Goal: Task Accomplishment & Management: Use online tool/utility

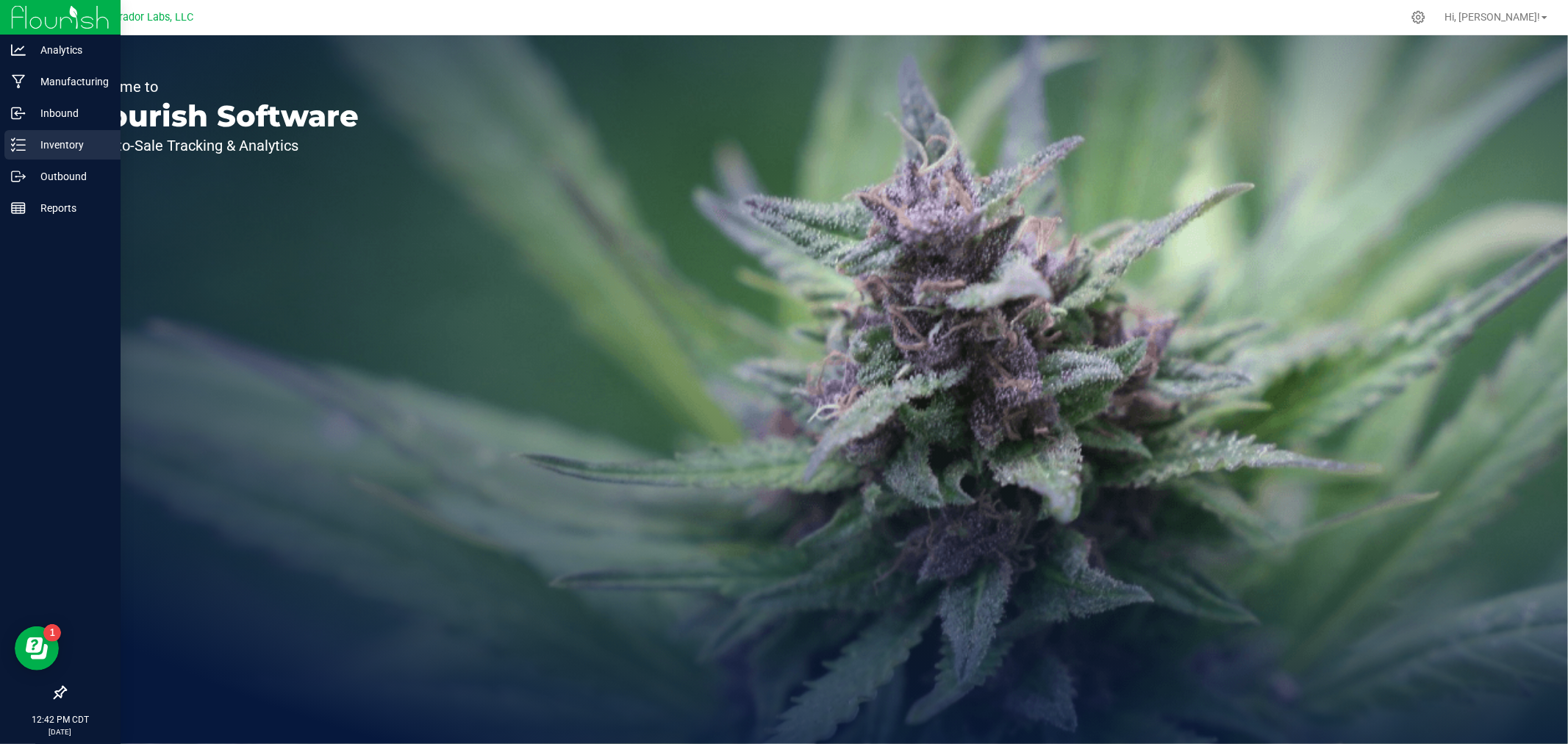
click at [61, 145] on p "Inventory" at bounding box center [69, 144] width 88 height 17
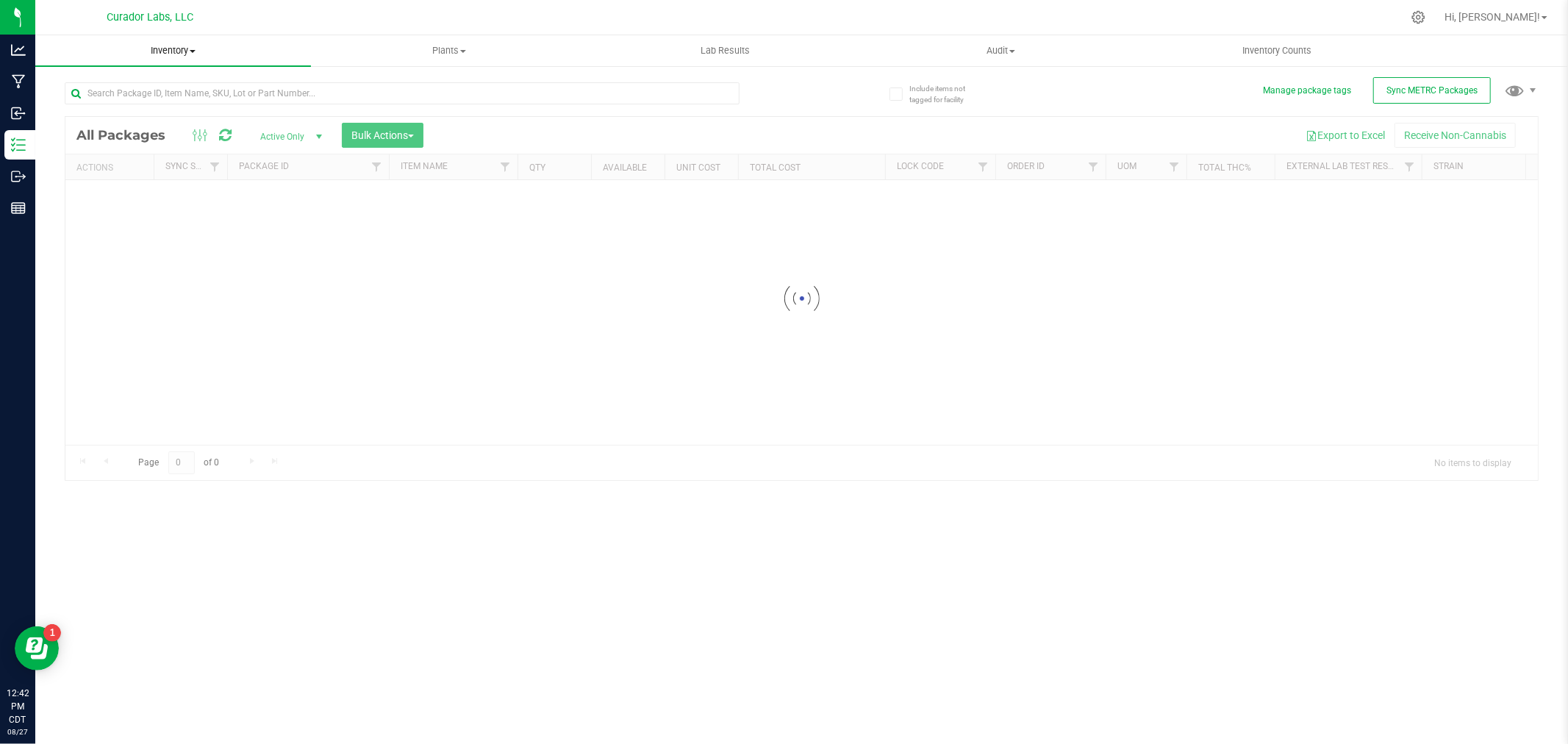
click at [179, 47] on span "Inventory" at bounding box center [173, 51] width 276 height 14
click at [134, 101] on li "All inventory" at bounding box center [173, 106] width 276 height 17
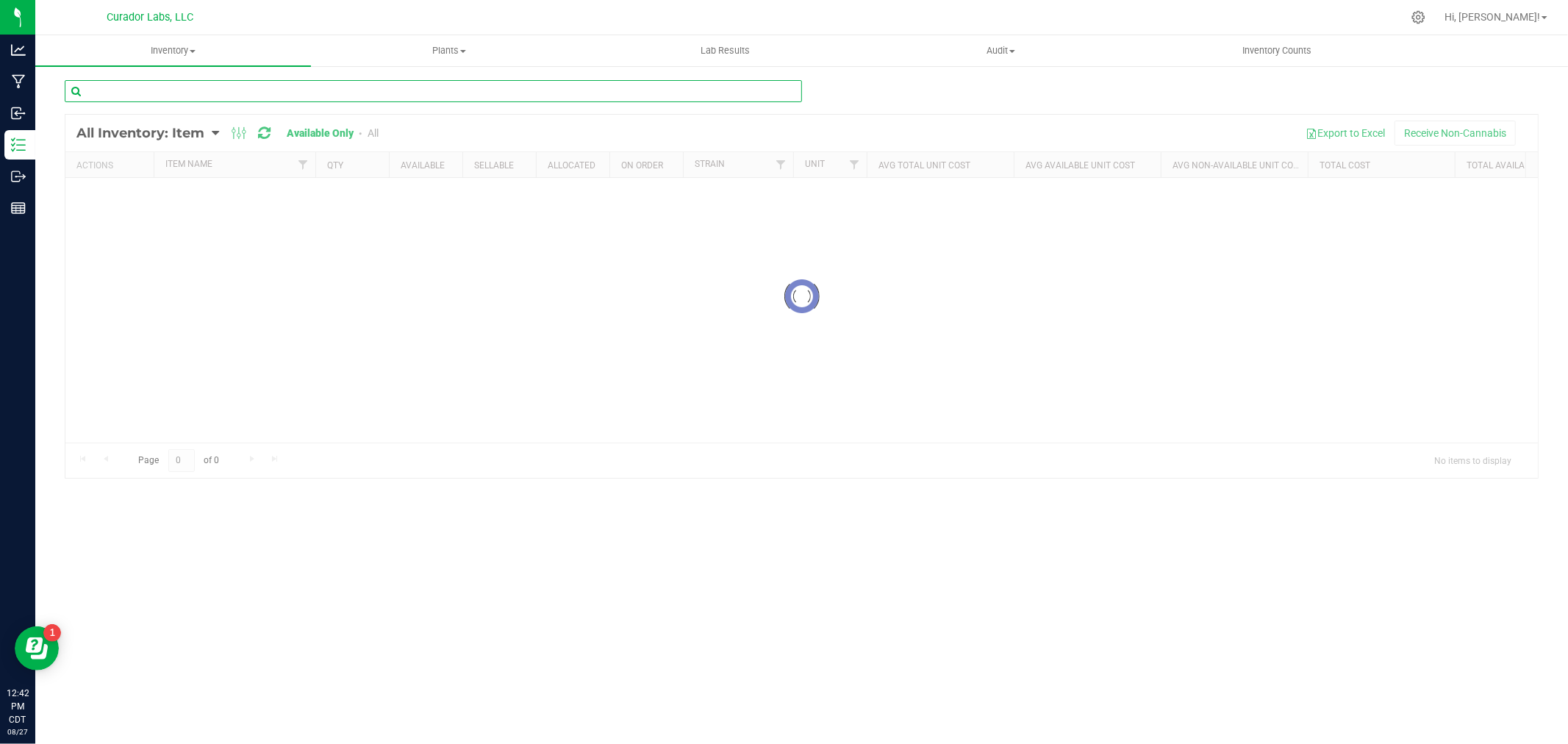
click at [138, 95] on input "text" at bounding box center [432, 91] width 737 height 22
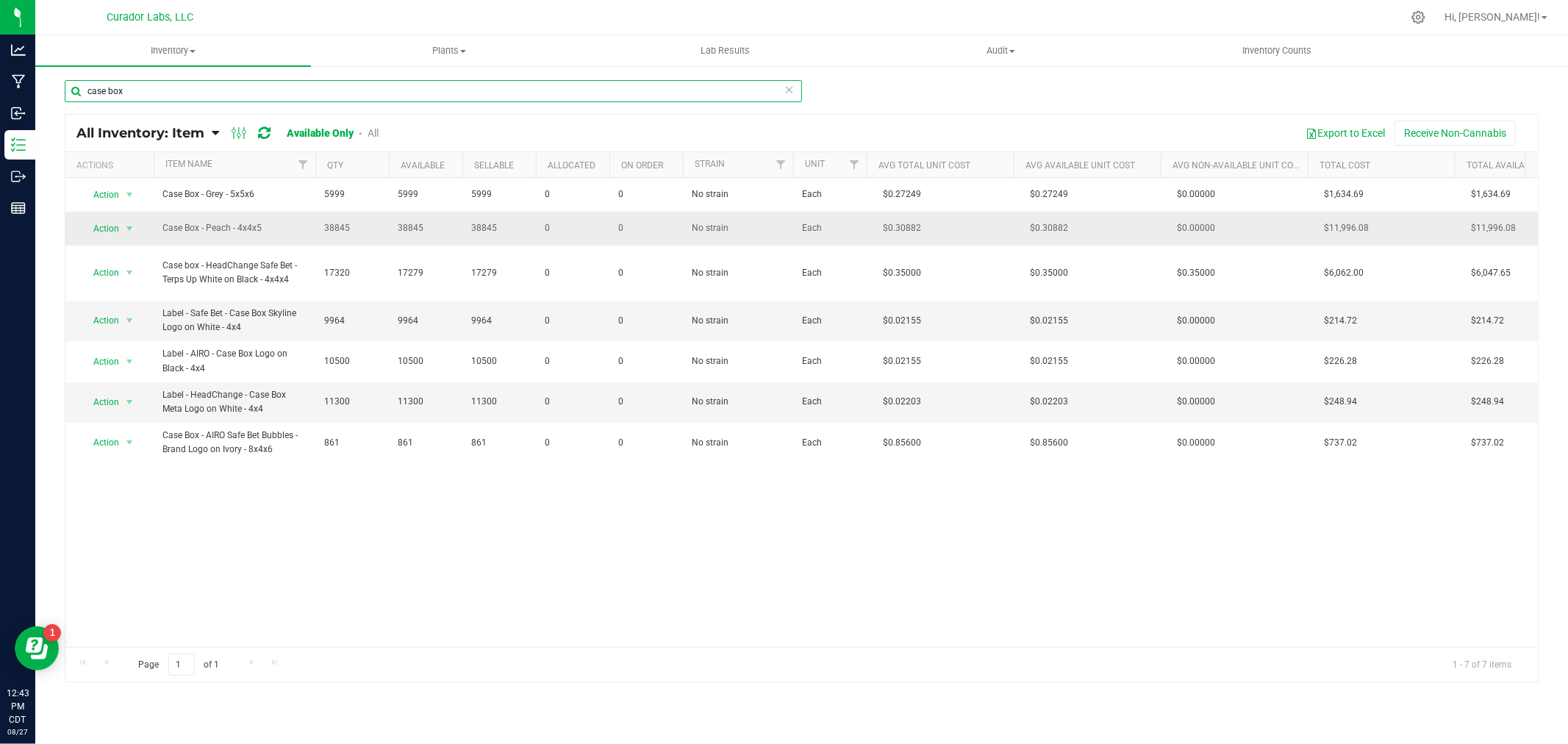
type input "case box"
click at [111, 226] on span "Action" at bounding box center [100, 228] width 40 height 21
click at [125, 313] on li "Locate inventory" at bounding box center [128, 319] width 94 height 22
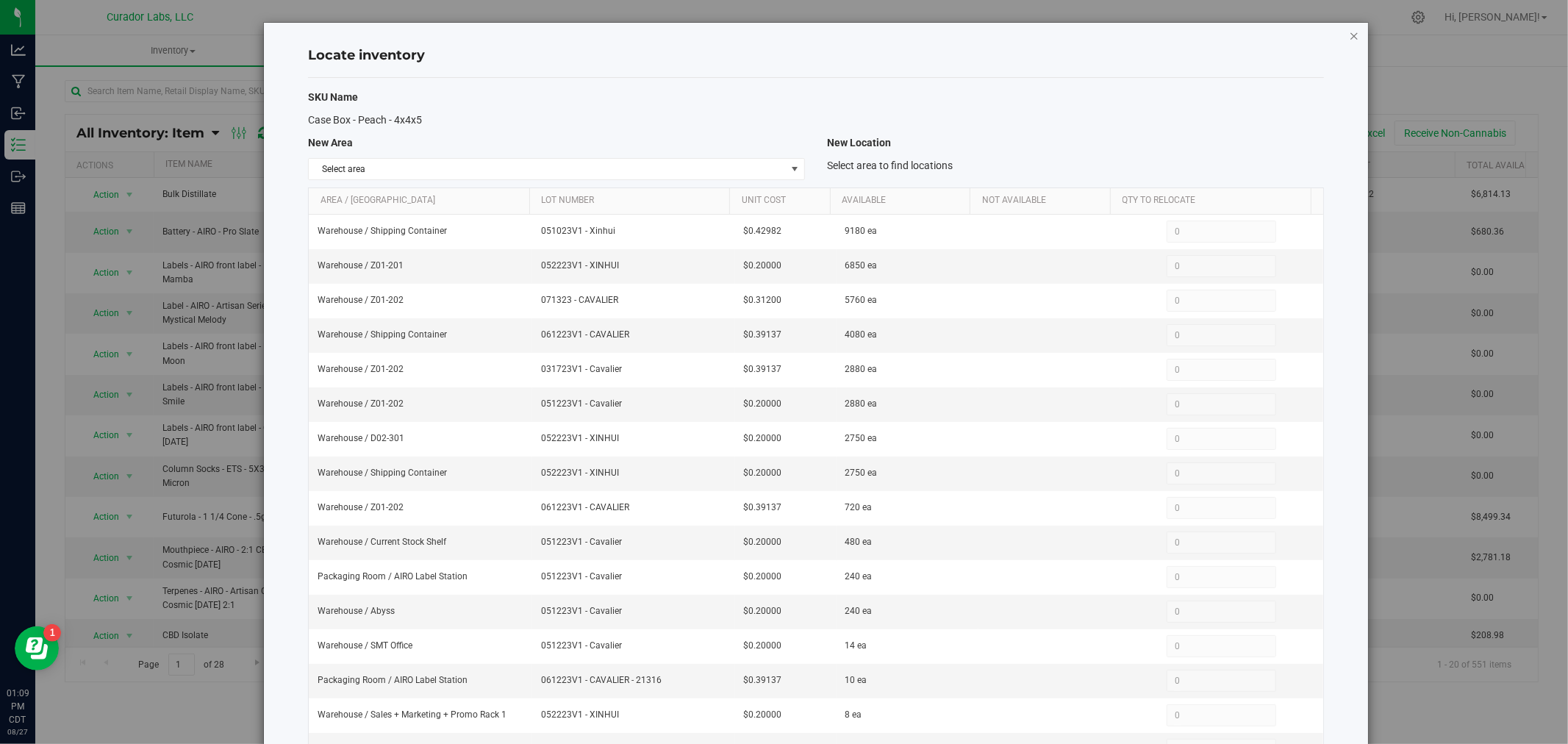
click at [1349, 32] on icon "button" at bounding box center [1353, 34] width 10 height 17
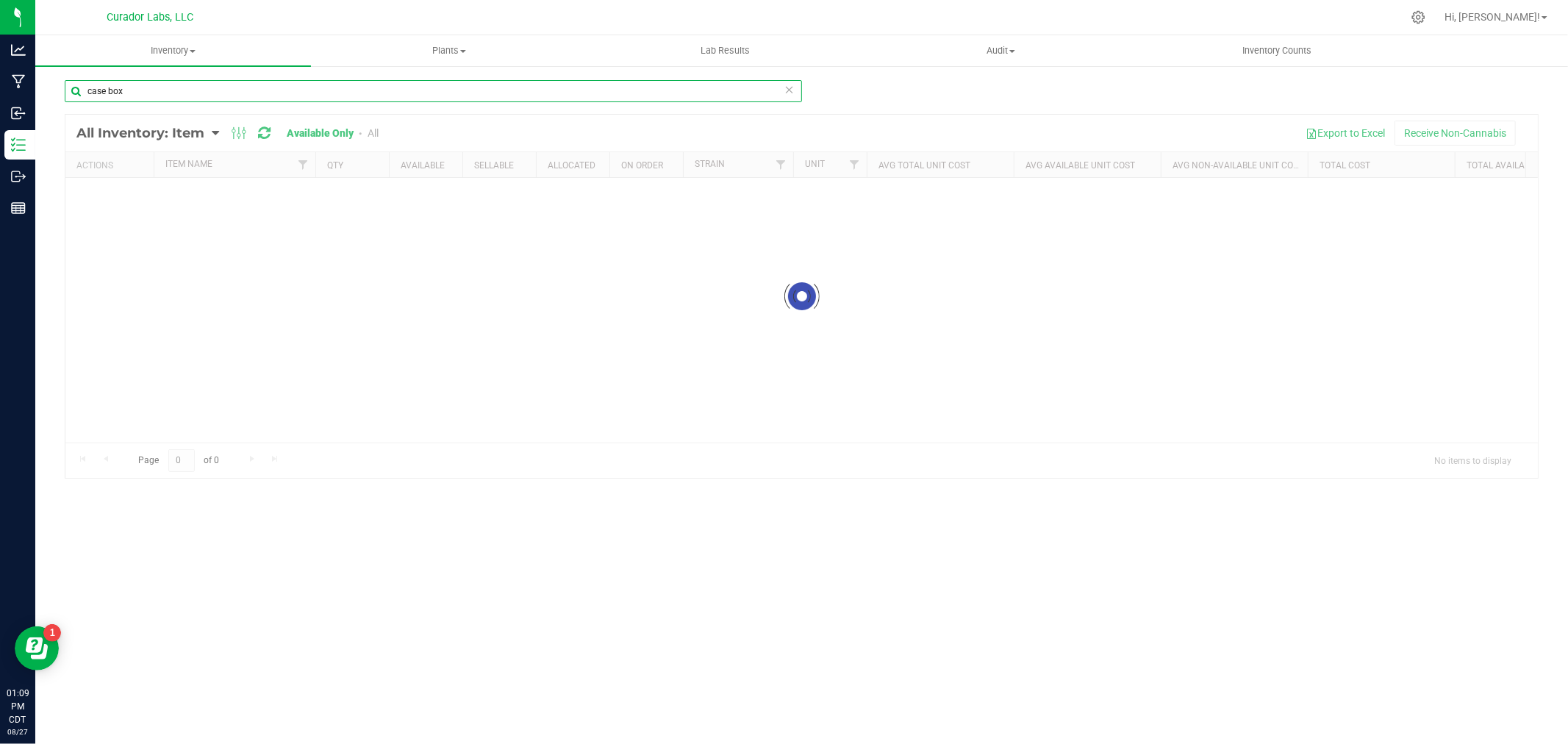
click at [313, 96] on input "case box" at bounding box center [432, 91] width 737 height 22
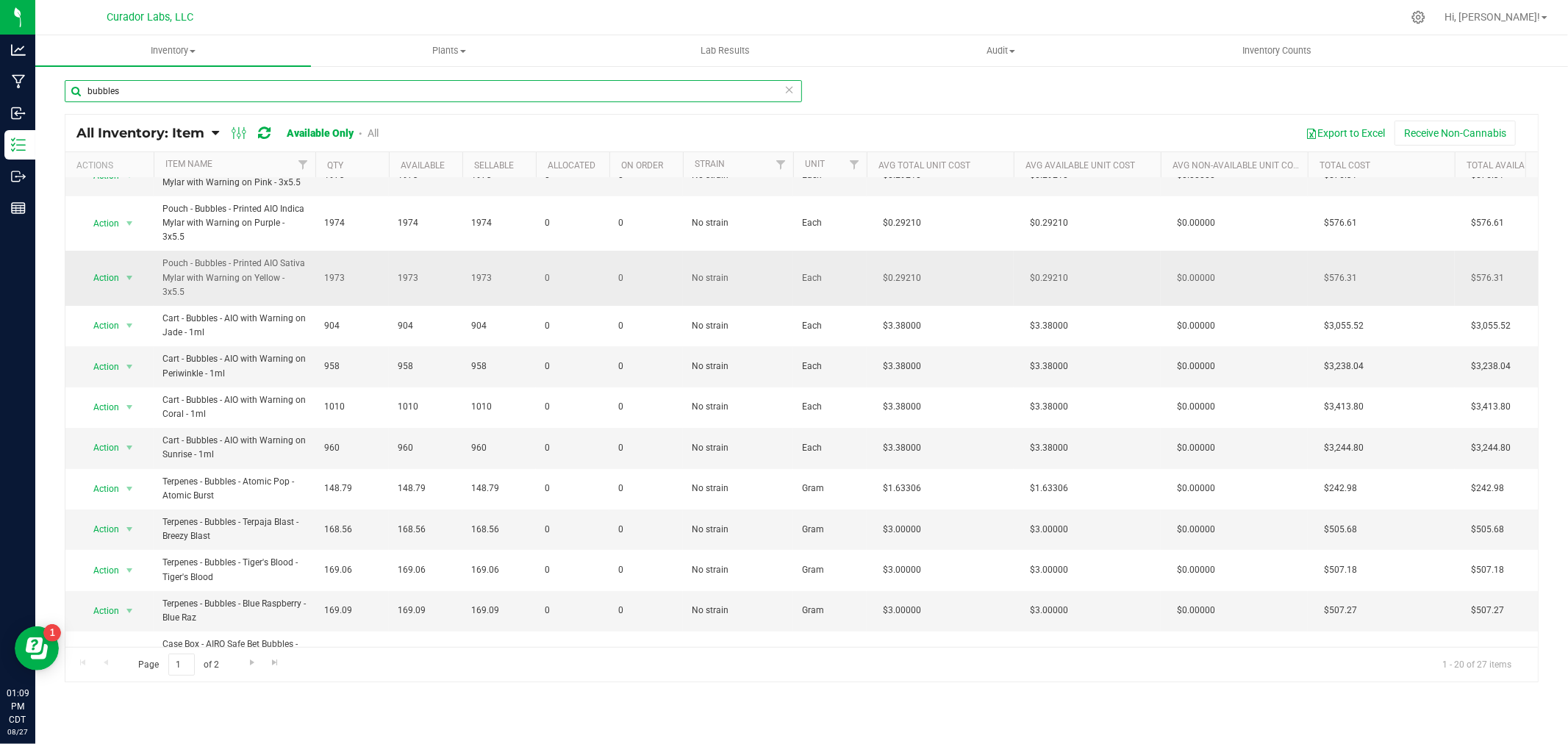
scroll to position [82, 0]
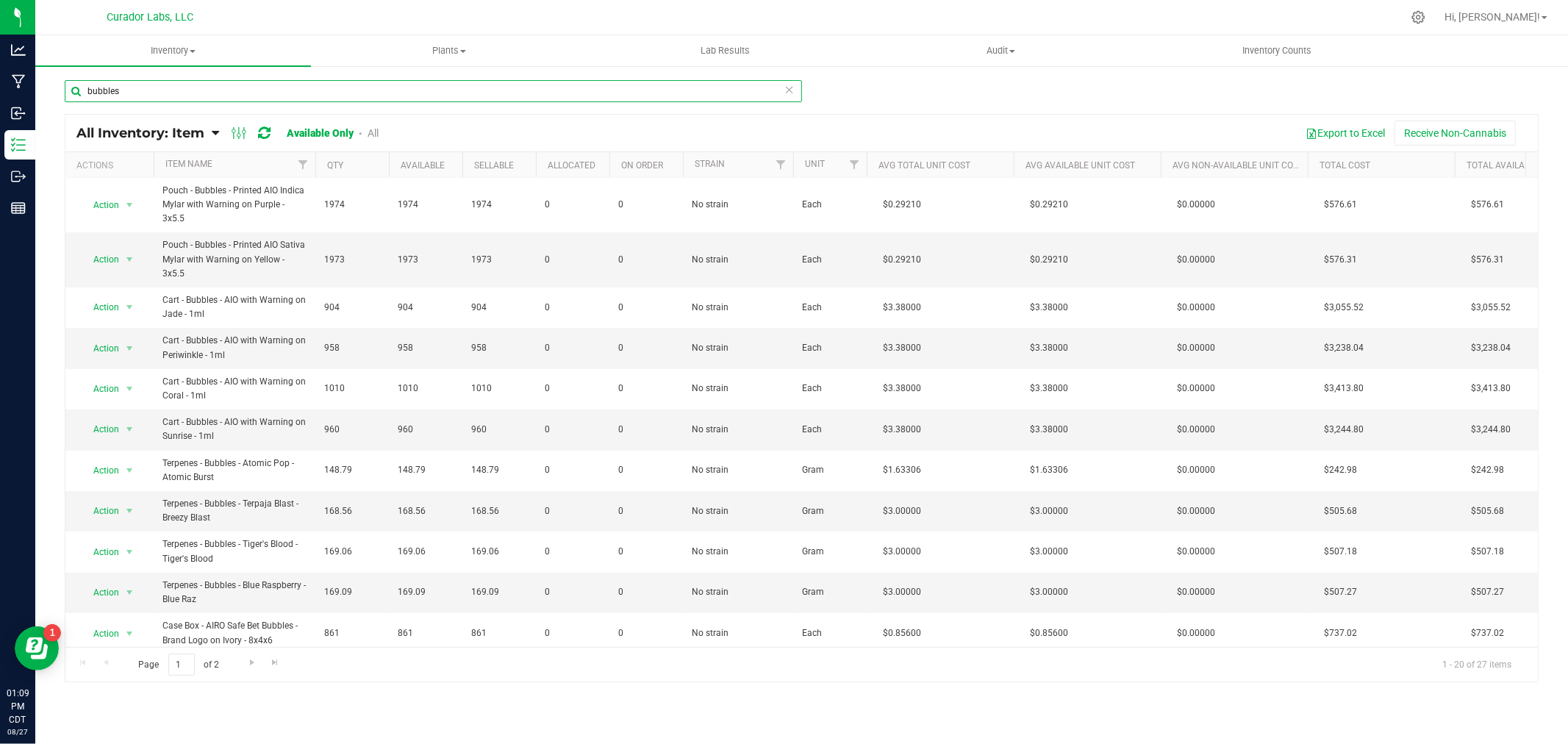
type input "bubbles"
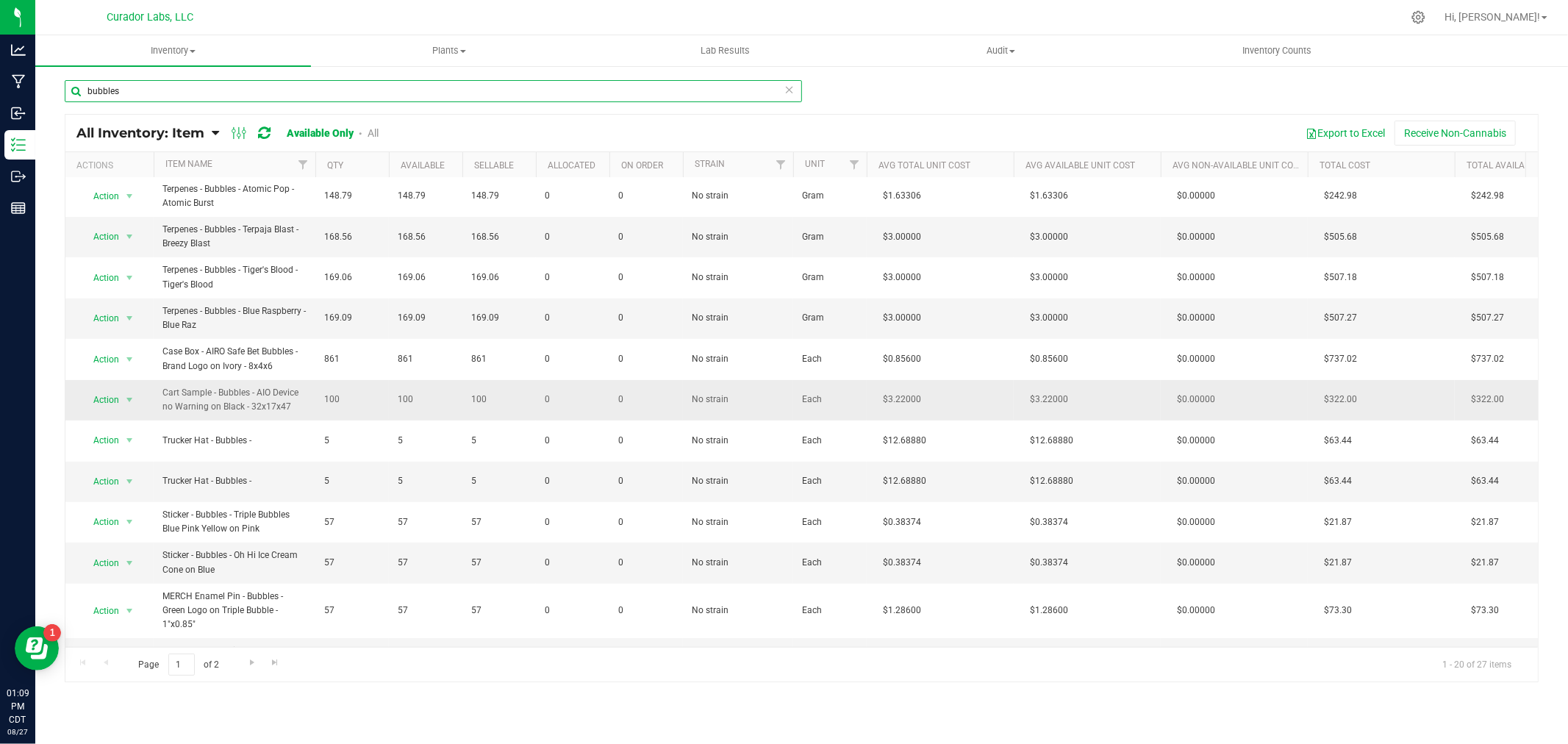
scroll to position [372, 0]
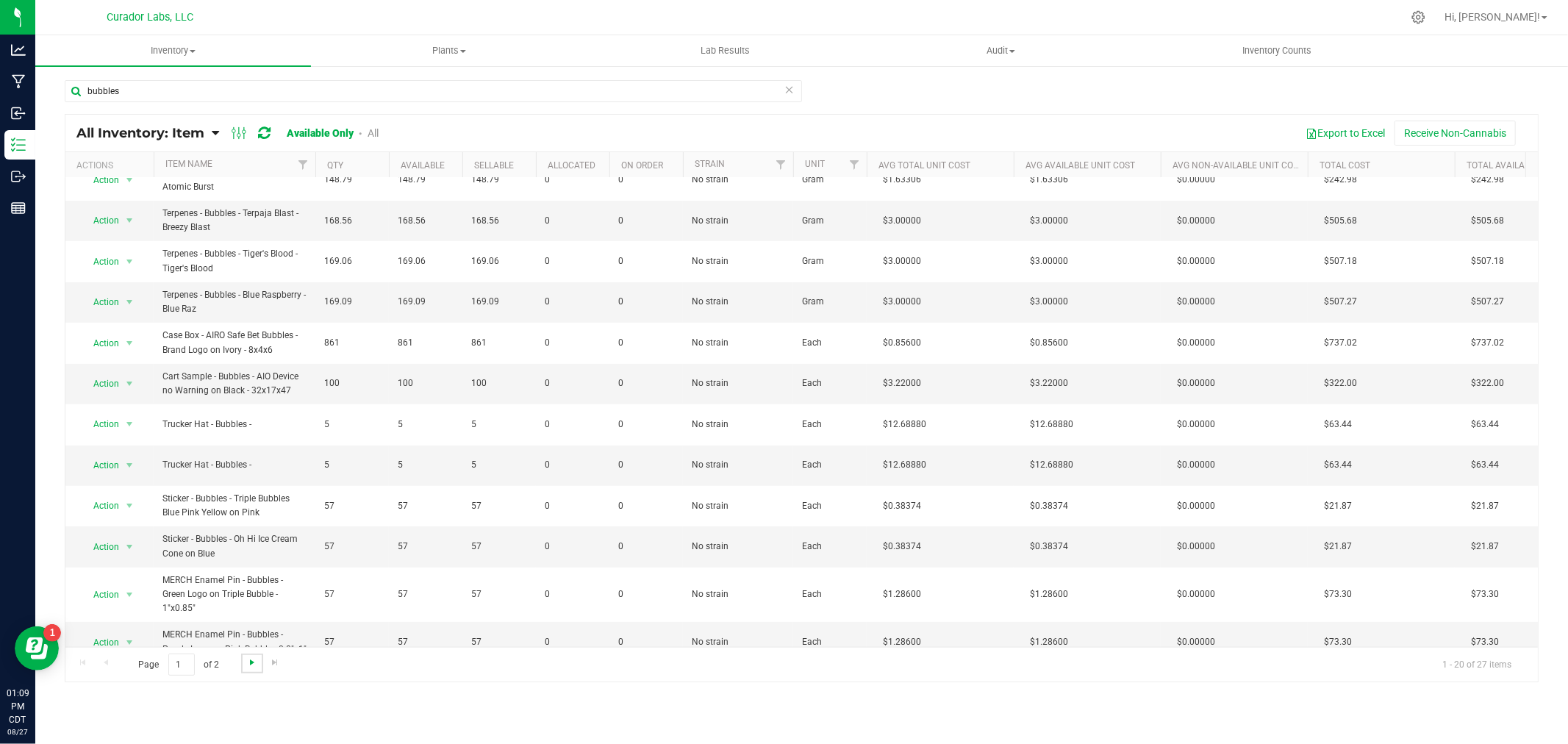
click at [255, 658] on span "Go to the next page" at bounding box center [252, 662] width 12 height 12
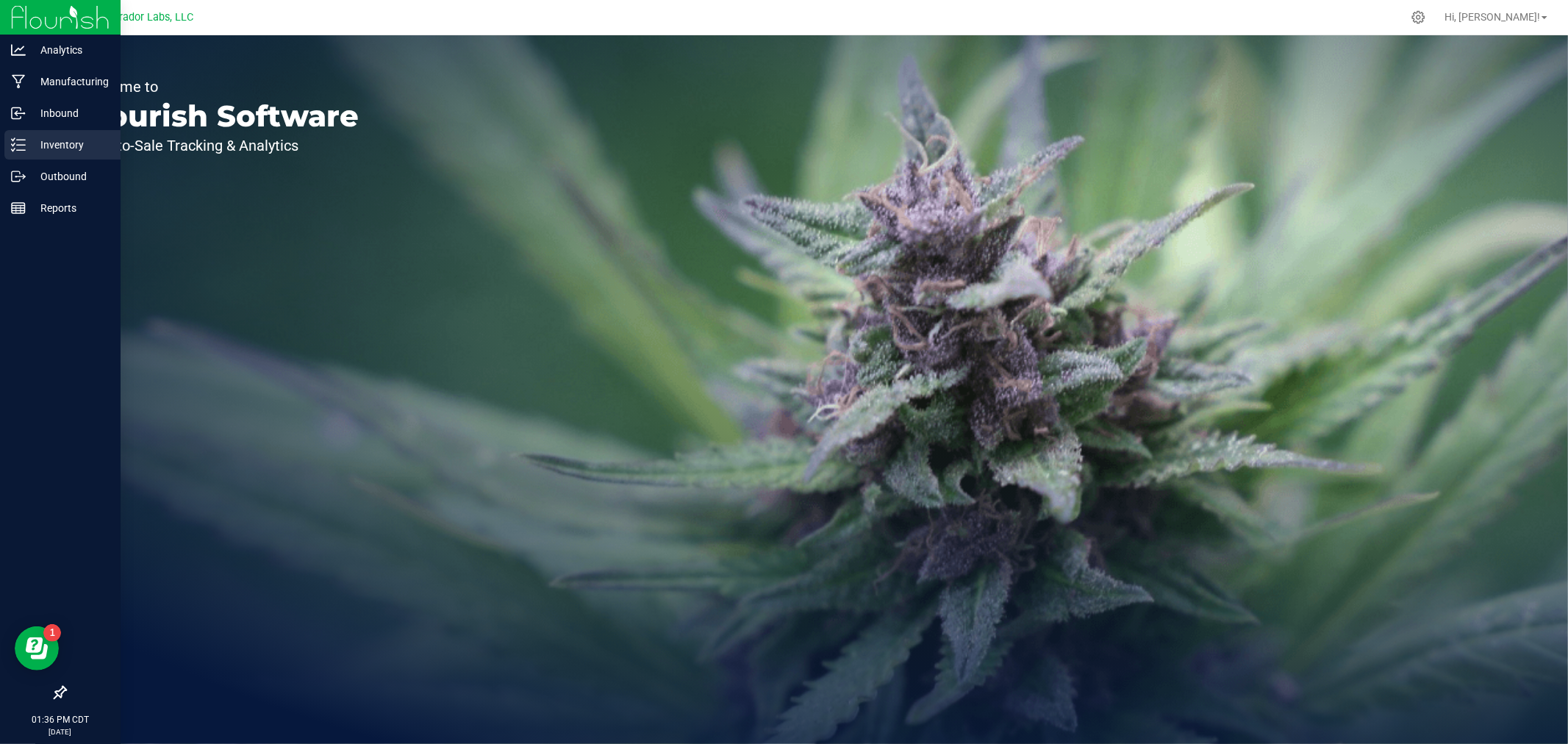
click at [27, 157] on div "Inventory" at bounding box center [63, 145] width 116 height 29
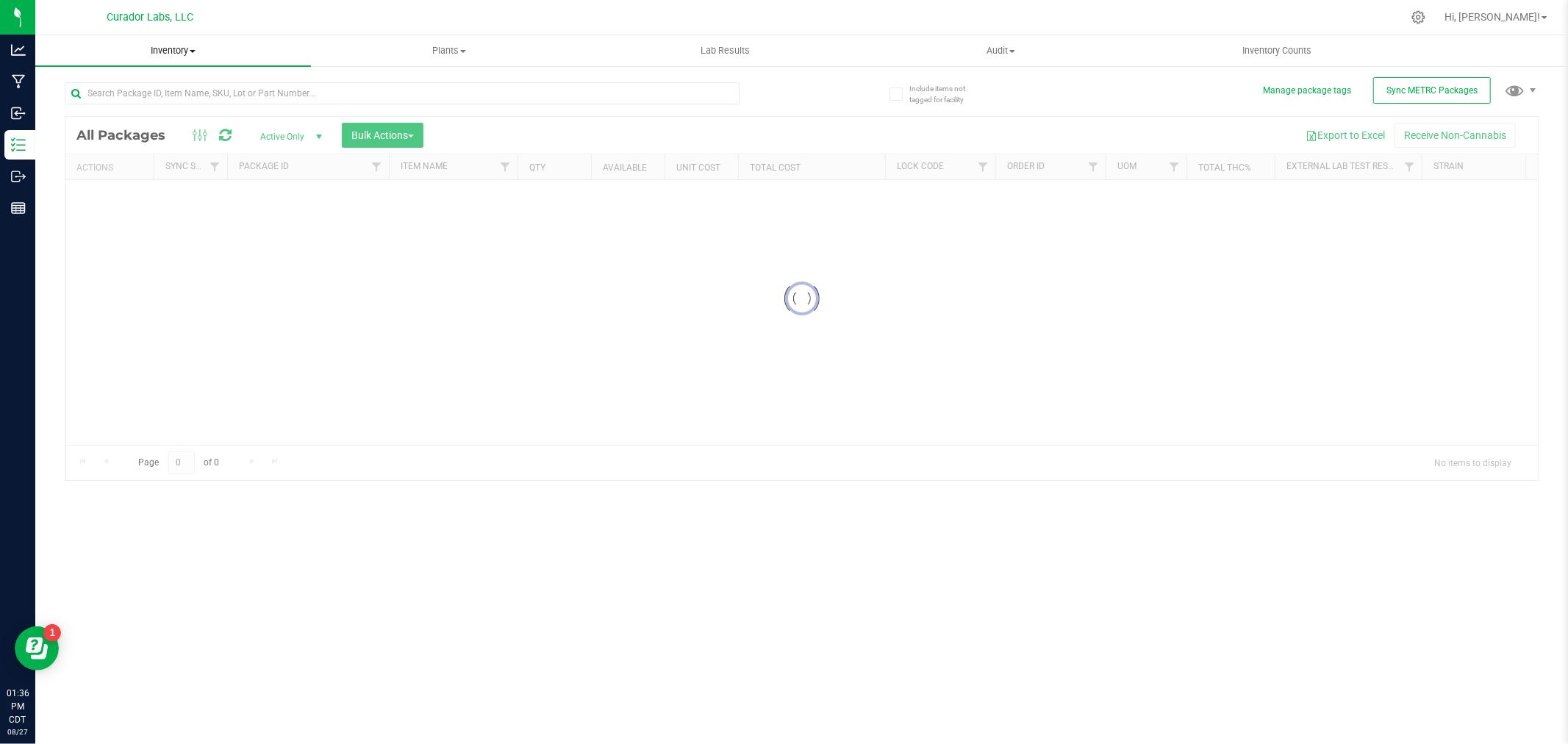
click at [184, 46] on span "Inventory" at bounding box center [173, 51] width 276 height 14
click at [109, 103] on span "All inventory" at bounding box center [84, 106] width 99 height 13
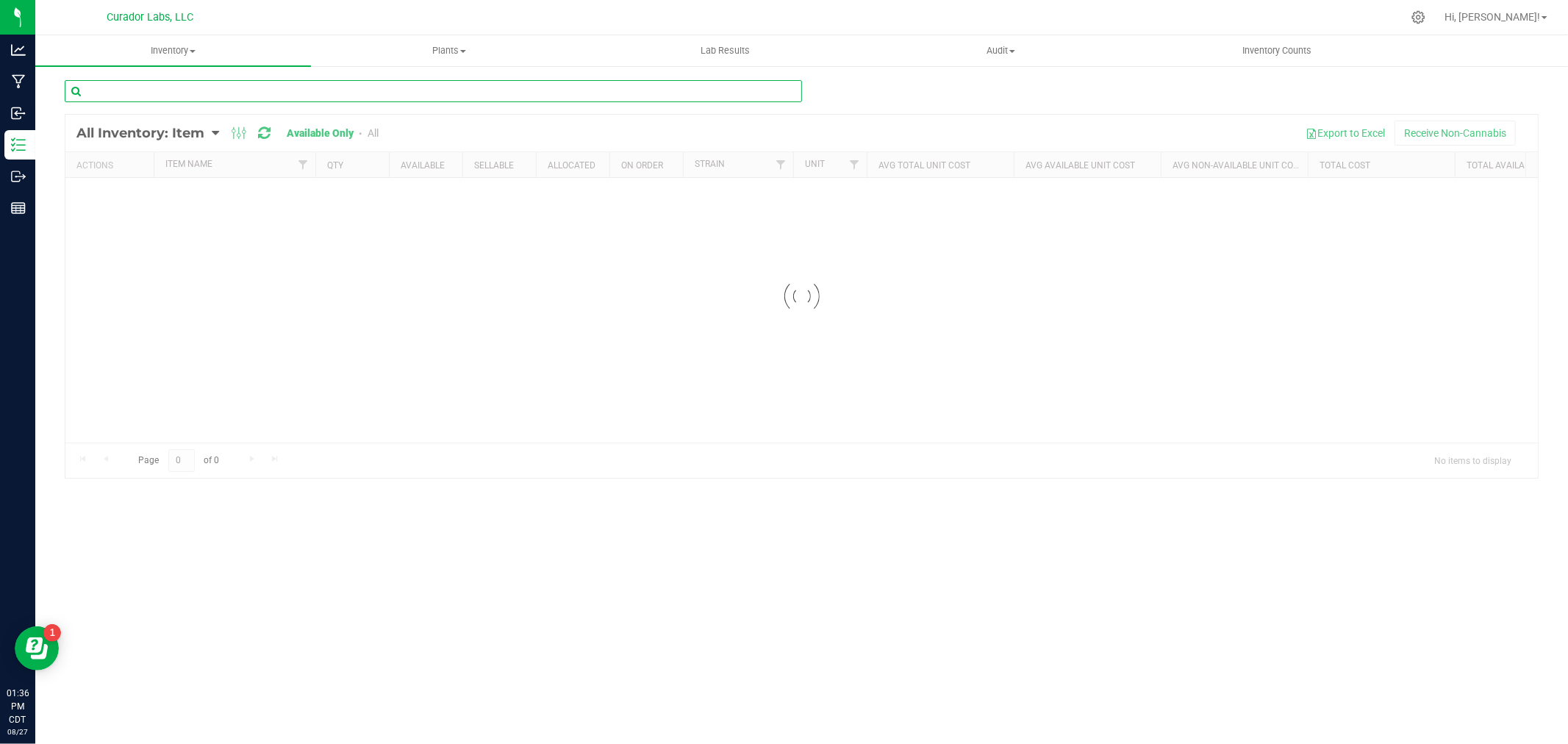
click at [126, 85] on input "text" at bounding box center [432, 91] width 737 height 22
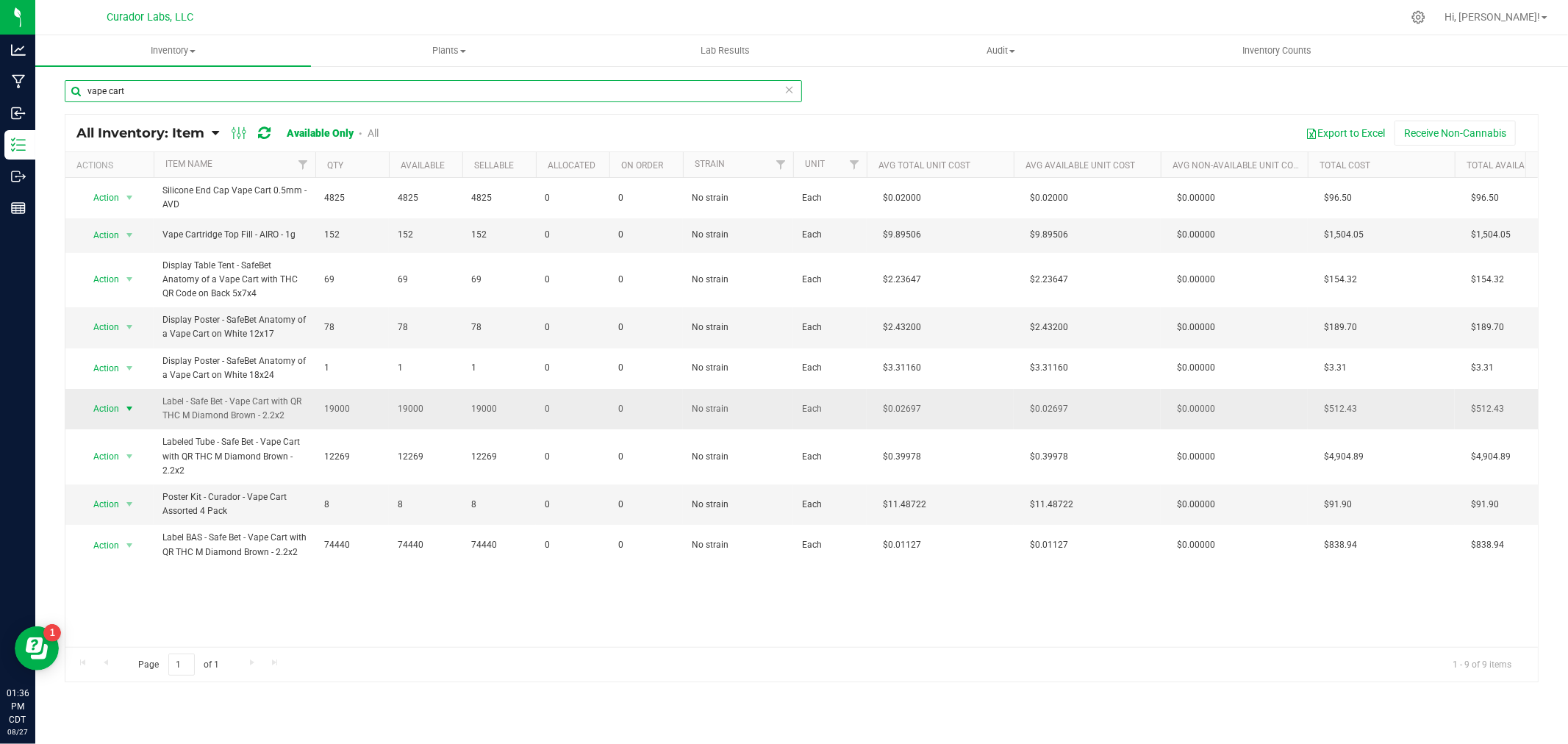
type input "vape cart"
click at [114, 410] on span "Action" at bounding box center [100, 408] width 40 height 21
click at [114, 500] on li "Locate inventory" at bounding box center [128, 499] width 94 height 22
